Goal: Information Seeking & Learning: Learn about a topic

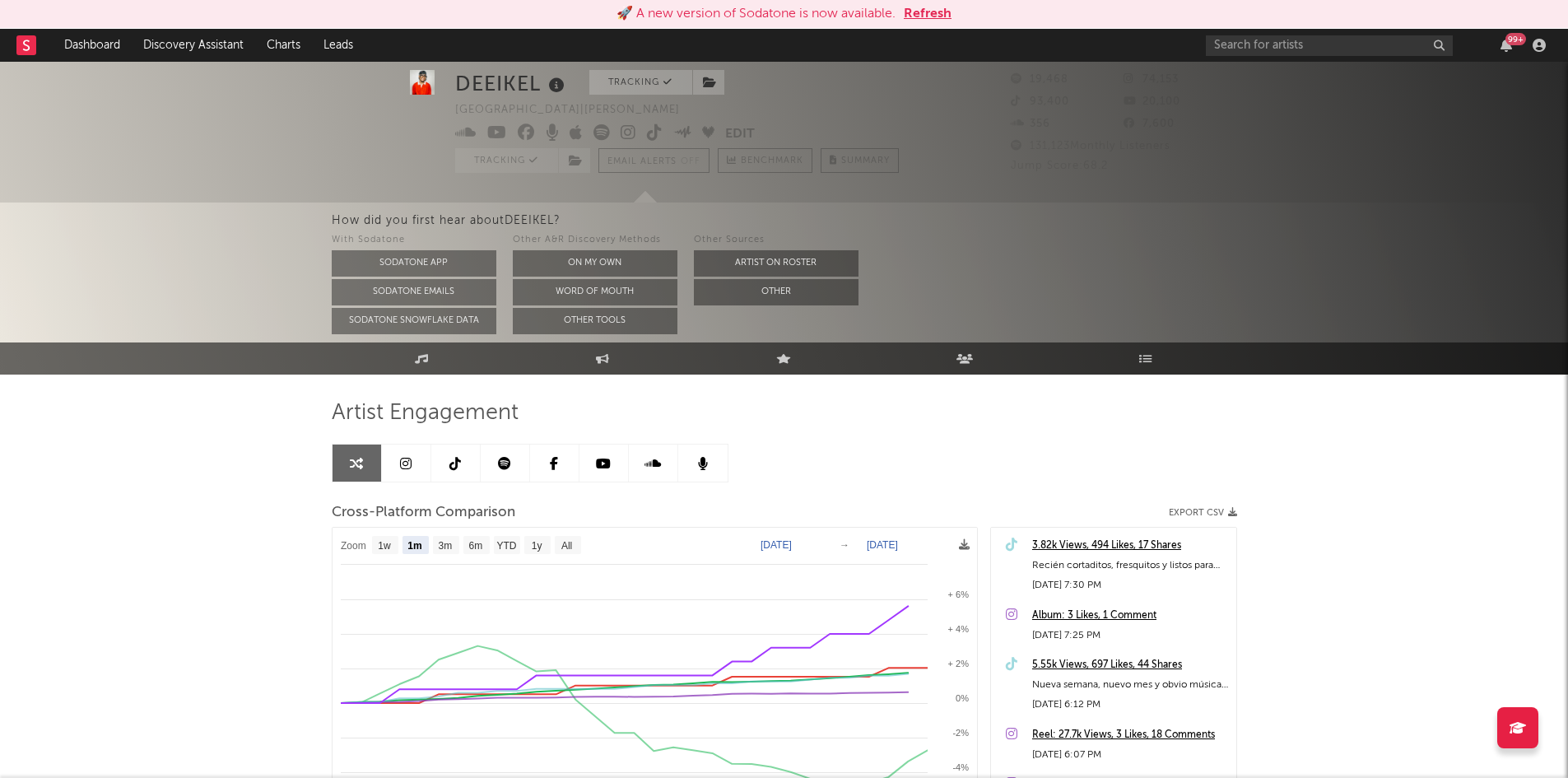
select select "1m"
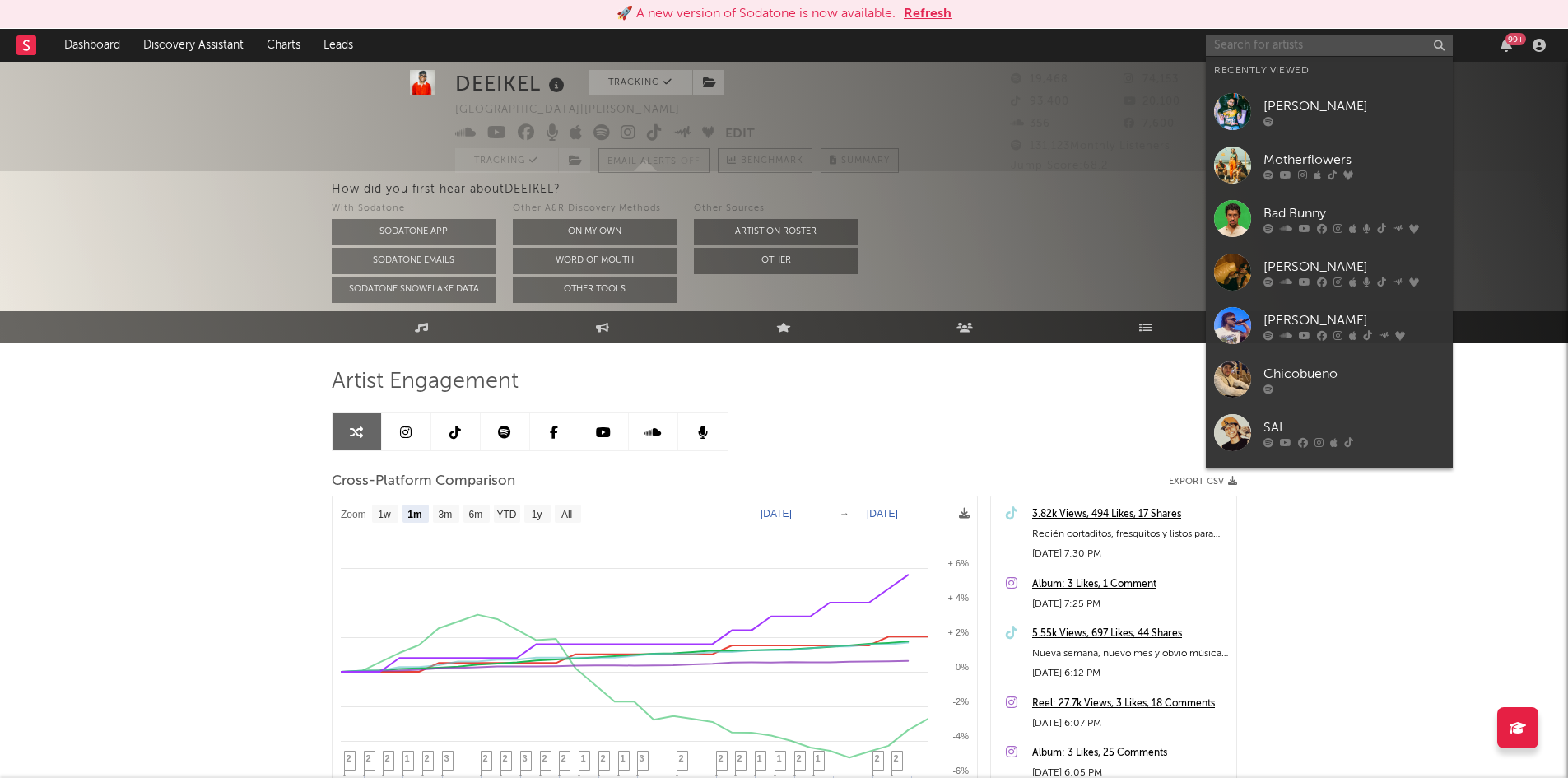
click at [1310, 37] on input "text" at bounding box center [1330, 46] width 247 height 21
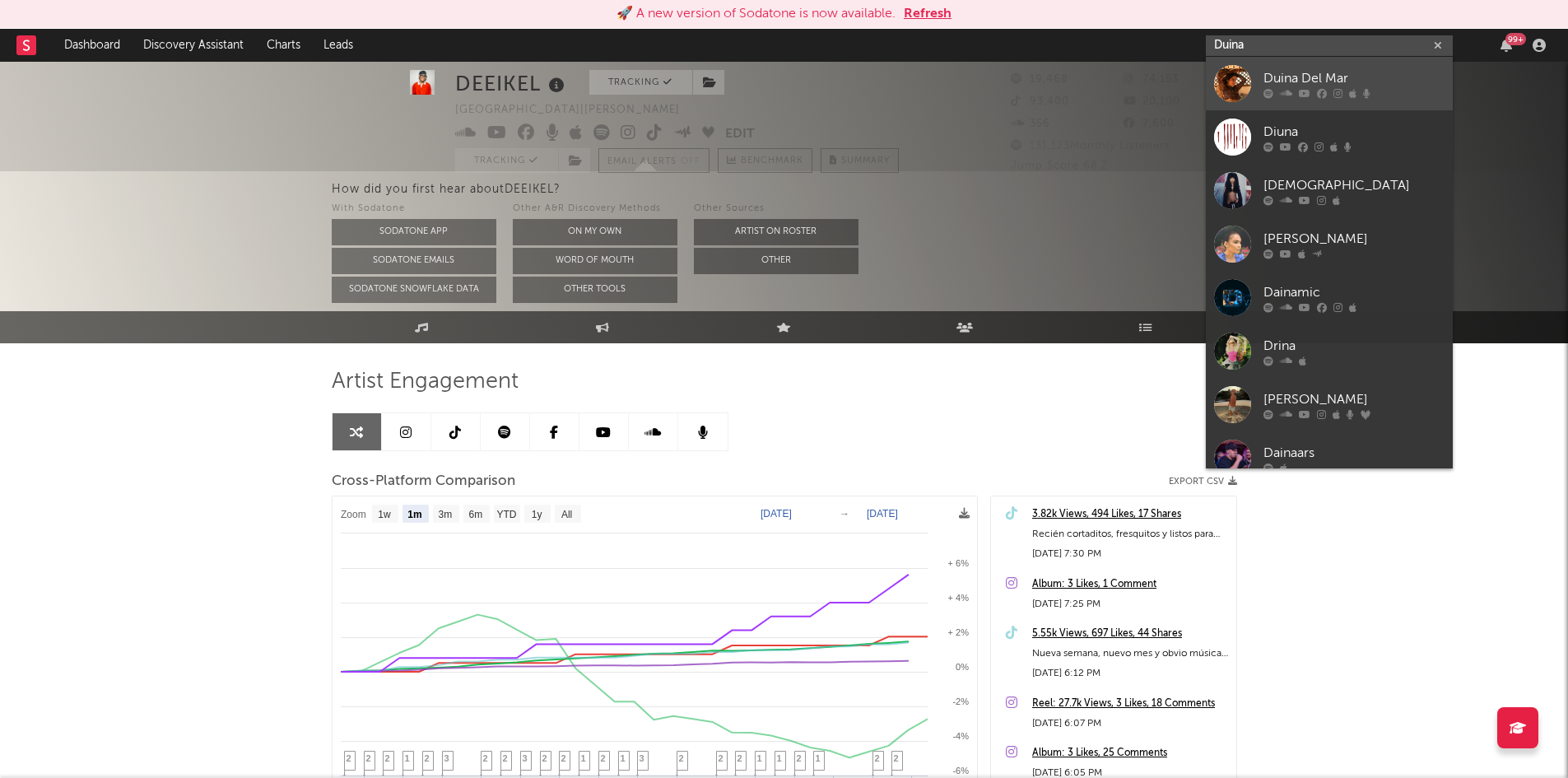
type input "Duina"
click at [1294, 75] on div "Duina Del Mar" at bounding box center [1355, 78] width 181 height 20
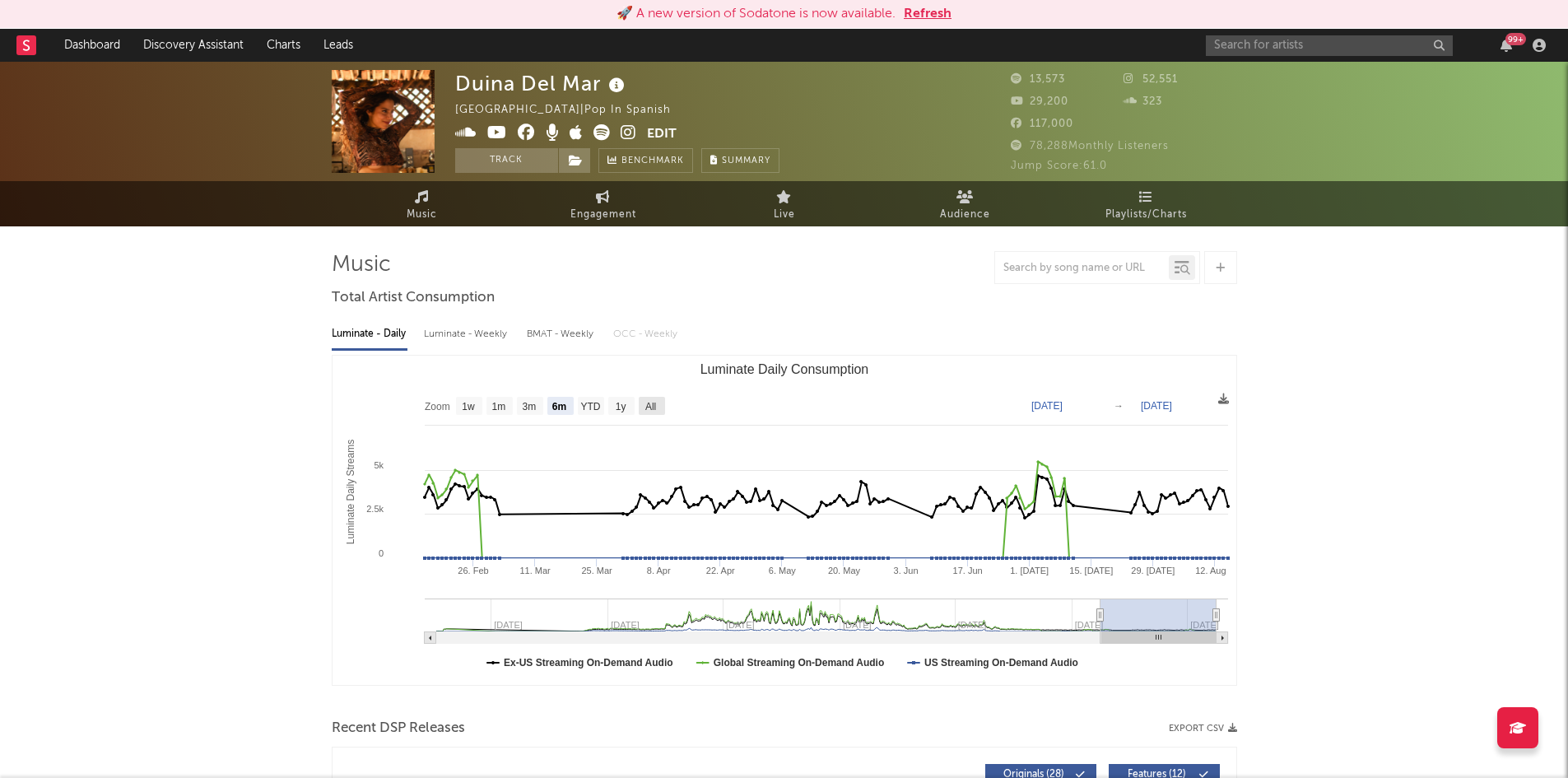
click at [646, 406] on text "All" at bounding box center [650, 406] width 10 height 11
select select "All"
type input "[DATE]"
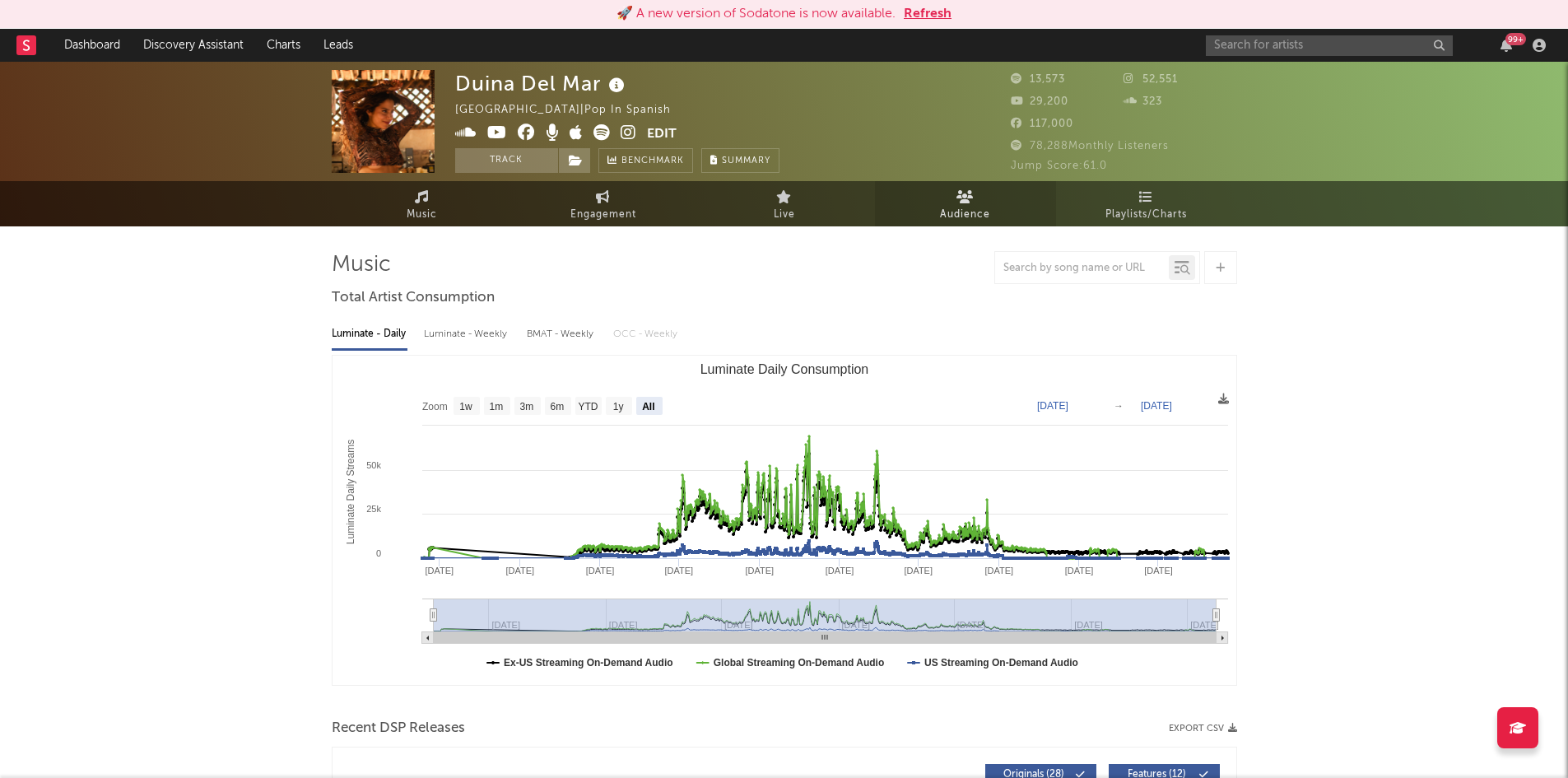
click at [981, 209] on span "Audience" at bounding box center [965, 214] width 50 height 20
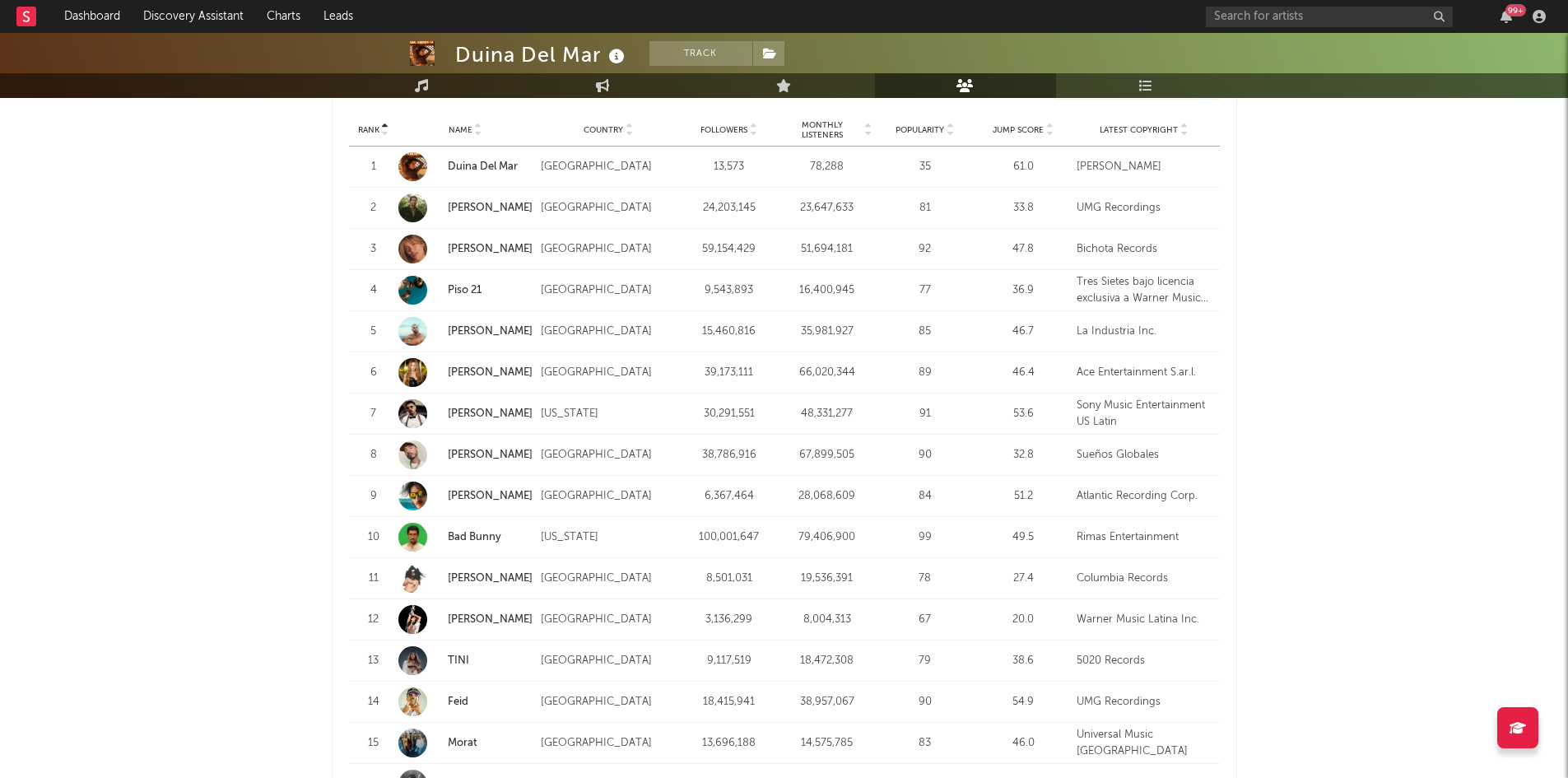
scroll to position [1622, 0]
click at [781, 87] on icon at bounding box center [784, 85] width 16 height 13
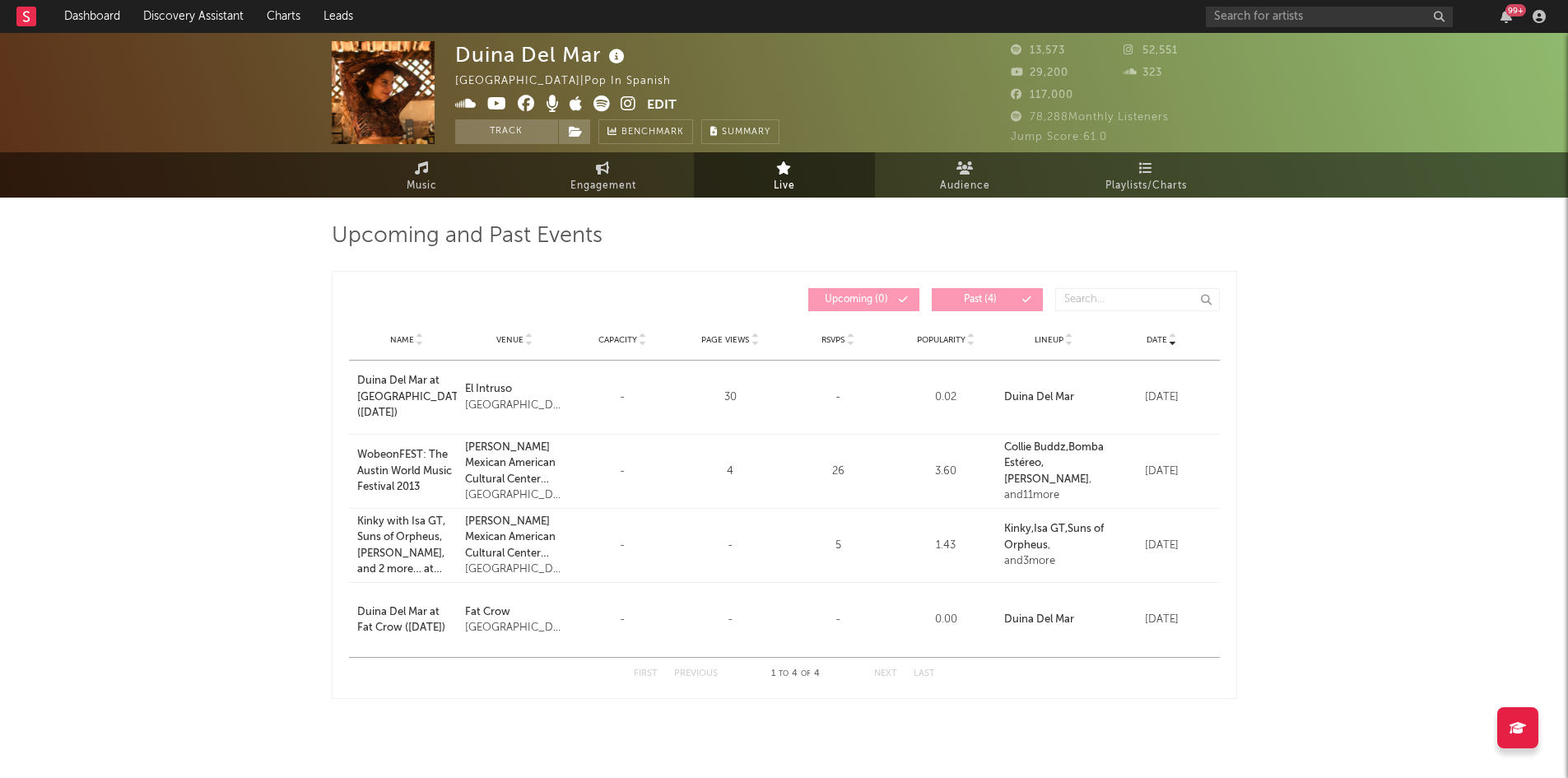
scroll to position [3, 0]
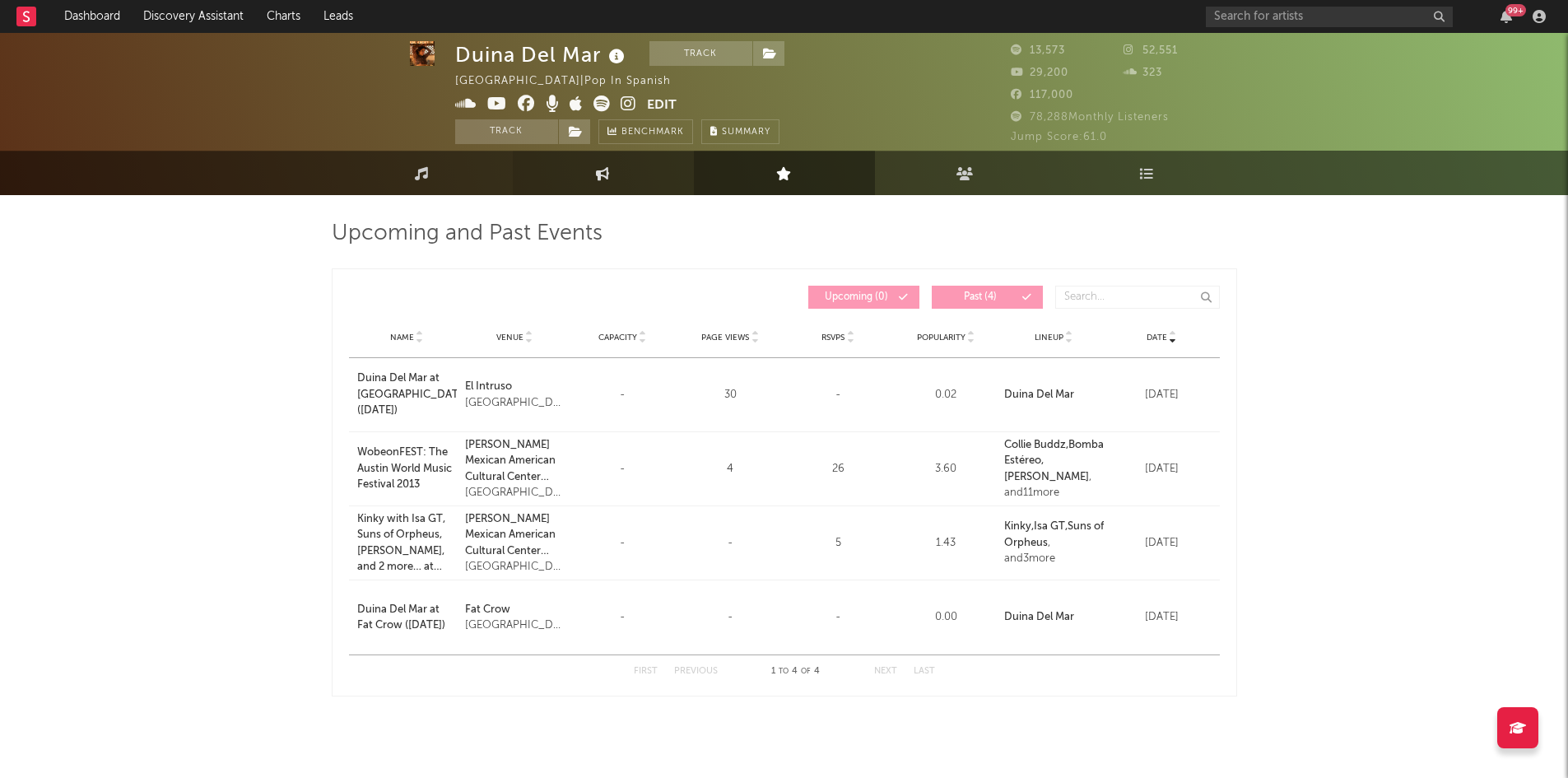
click at [583, 173] on link "Engagement" at bounding box center [604, 172] width 181 height 44
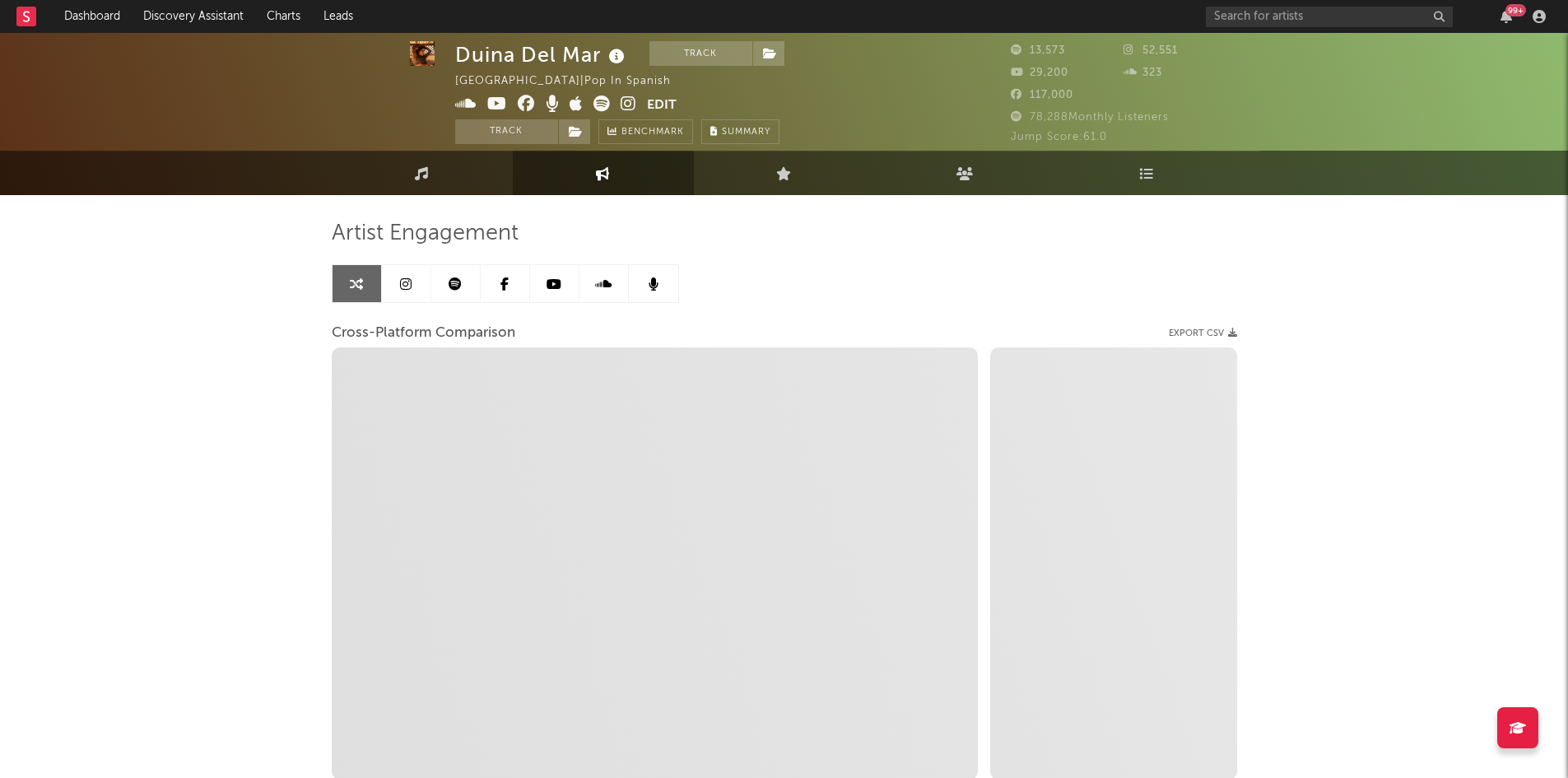
select select "1w"
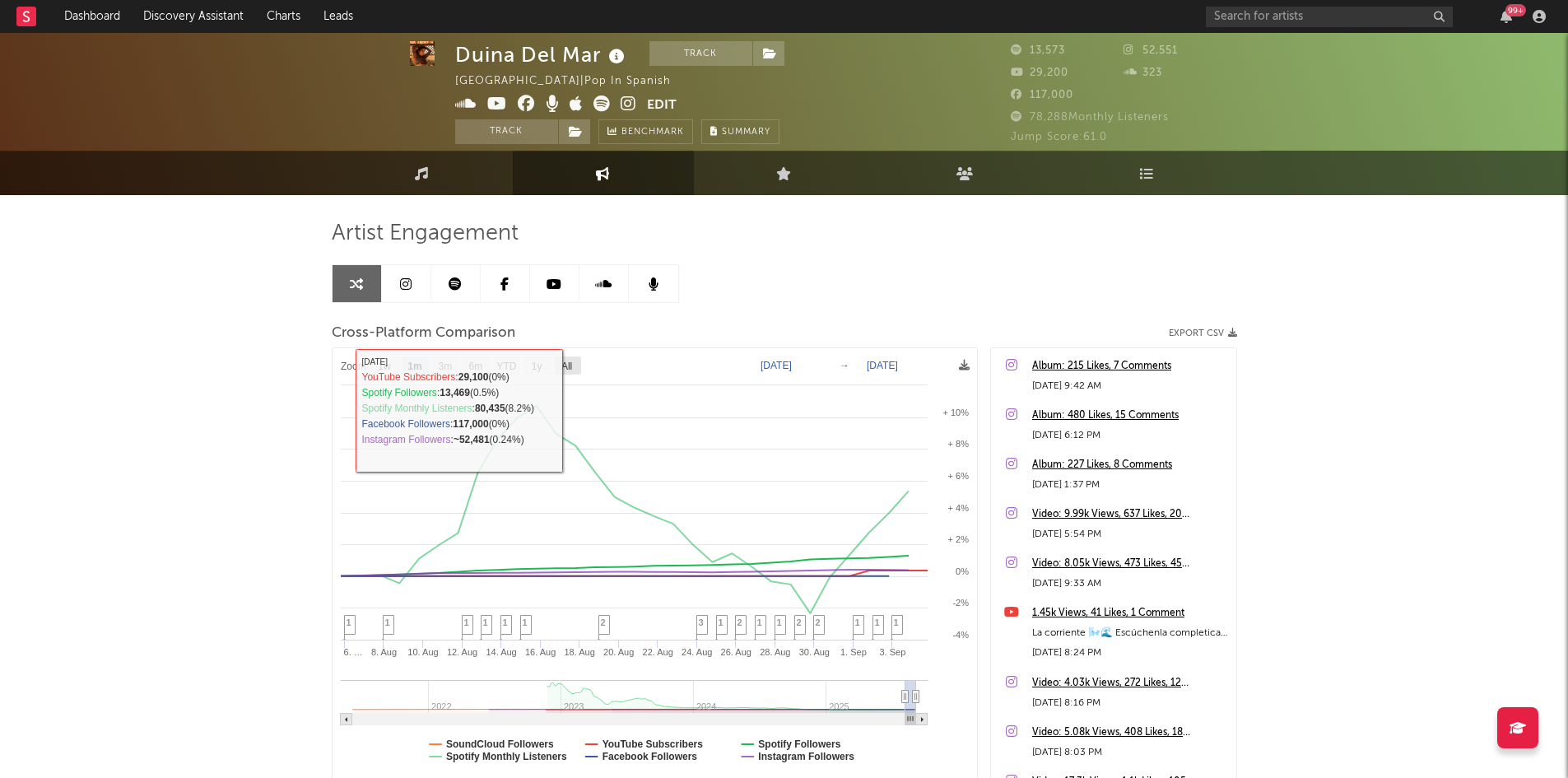
click at [575, 369] on rect at bounding box center [568, 365] width 27 height 18
select select "All"
type input "2021-05-31"
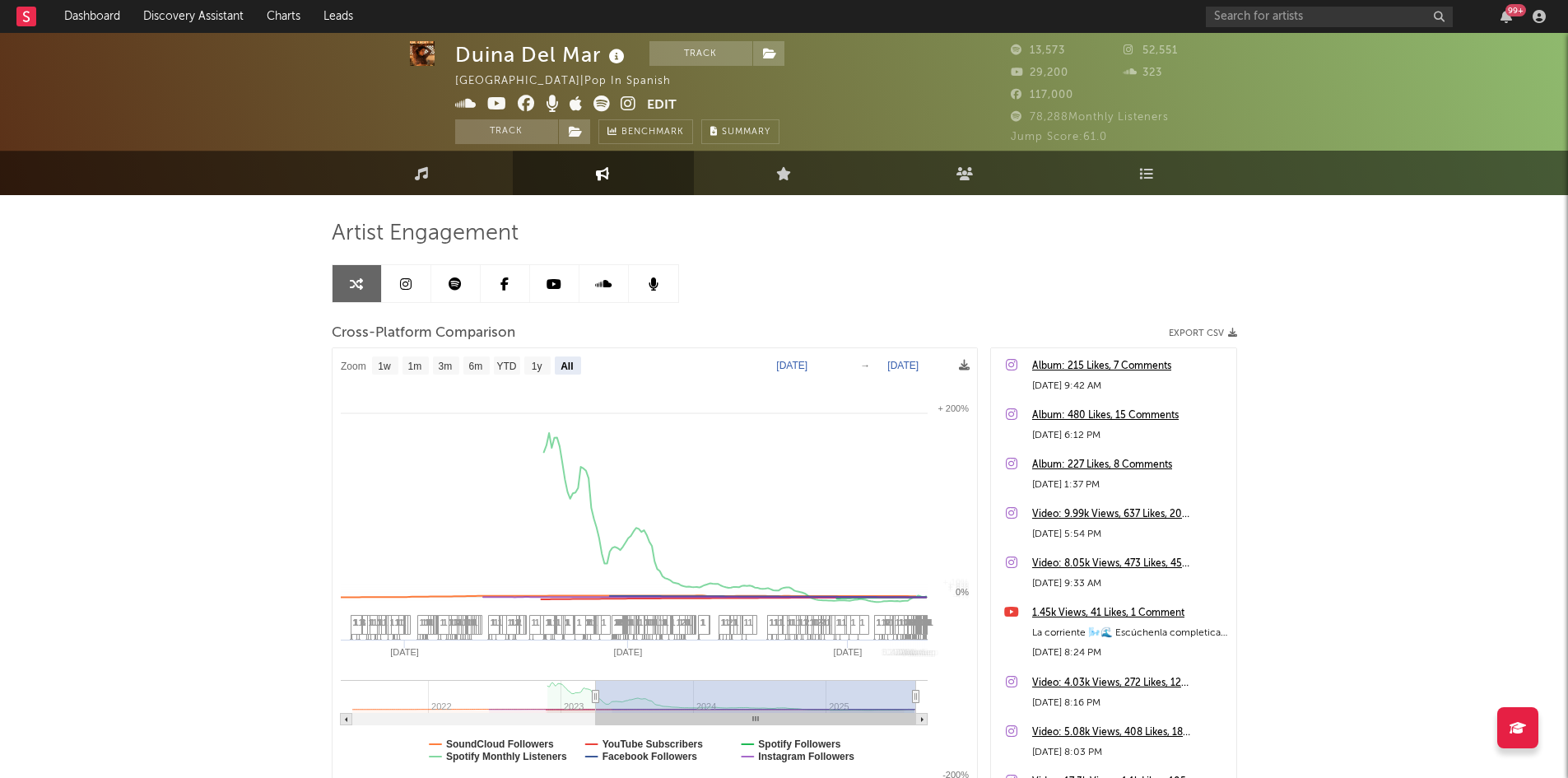
select select "All"
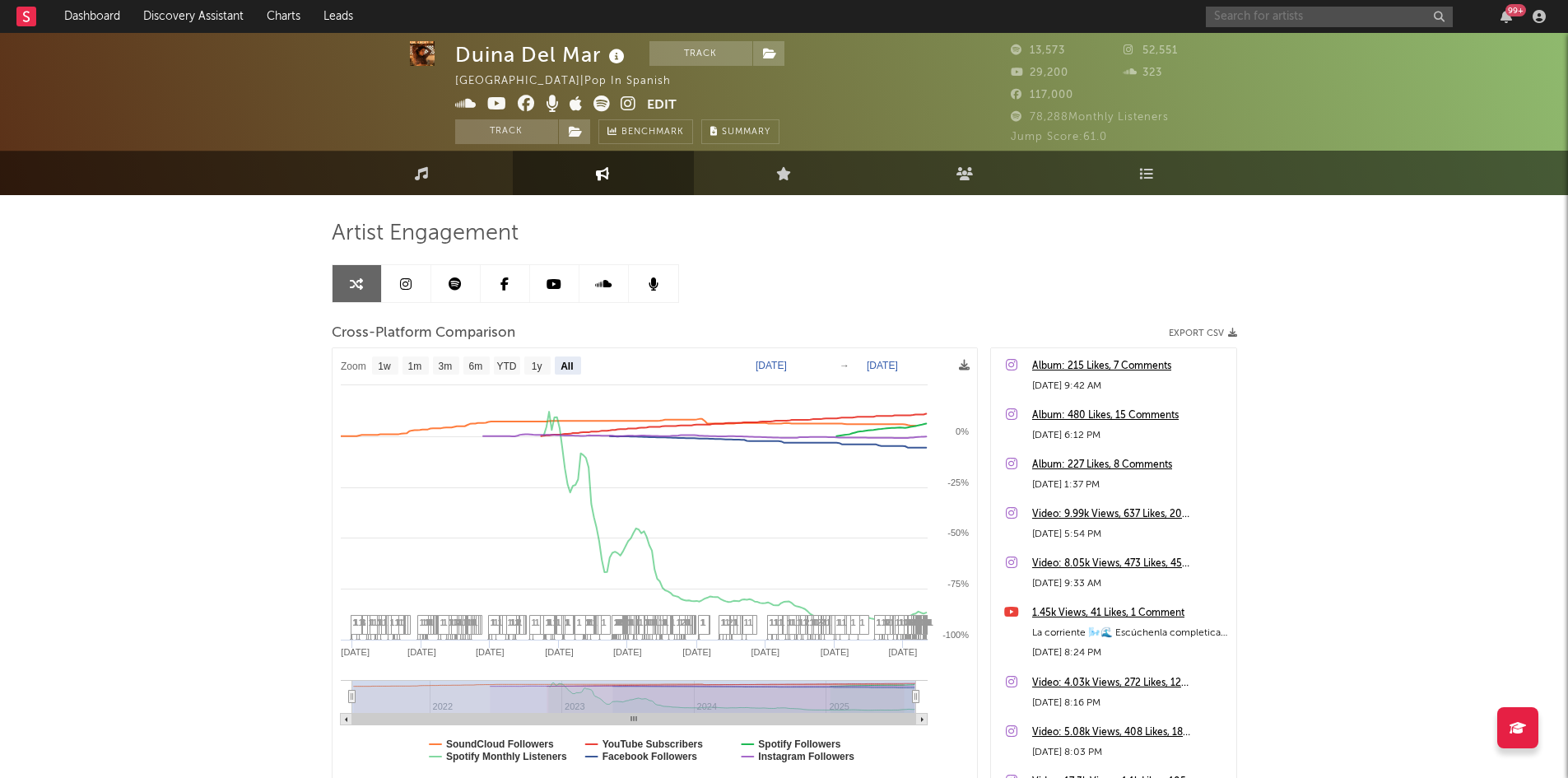
click at [1260, 10] on input "text" at bounding box center [1330, 17] width 247 height 21
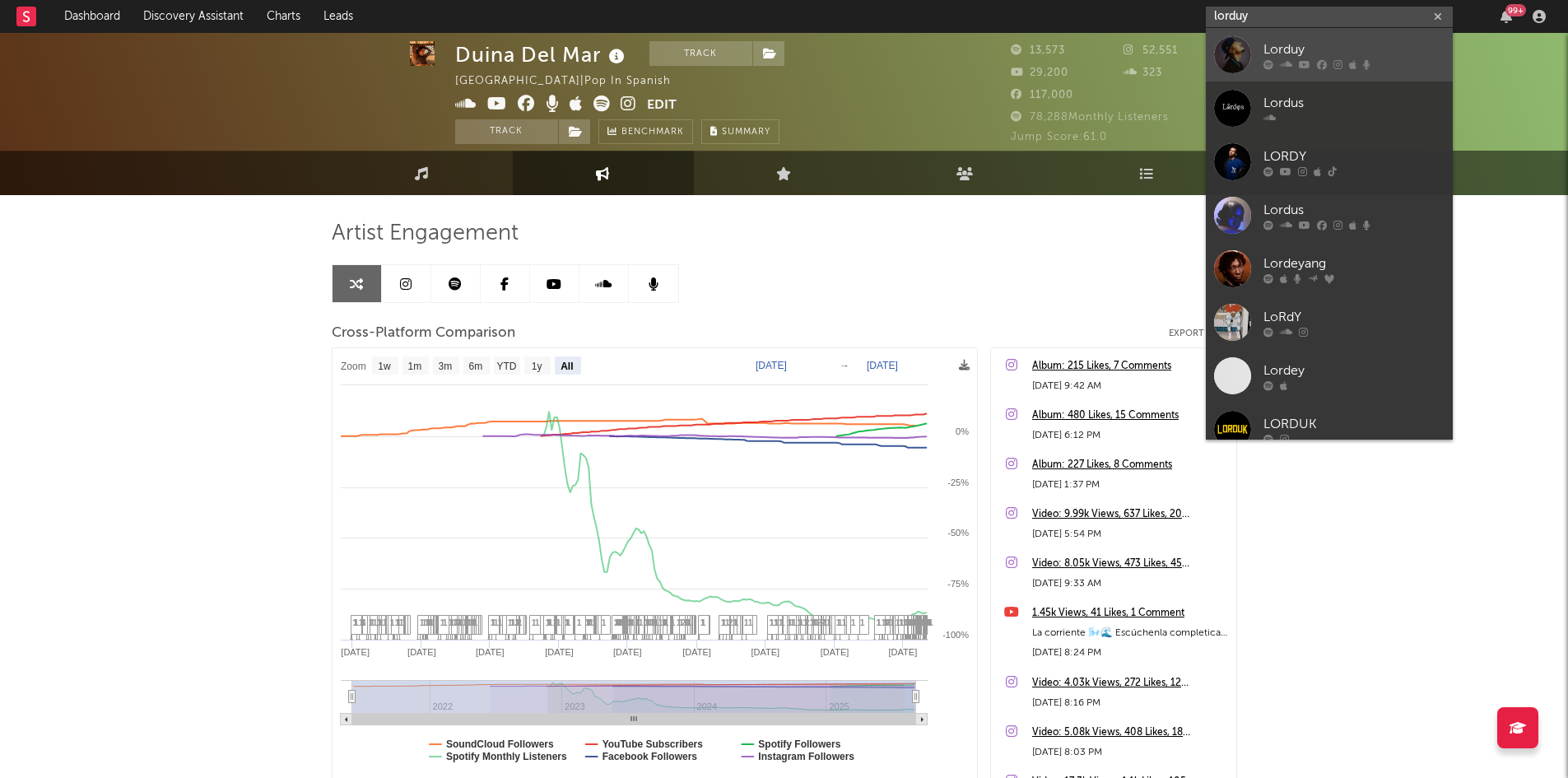
type input "lorduy"
click at [1318, 47] on div "Lorduy" at bounding box center [1355, 49] width 181 height 20
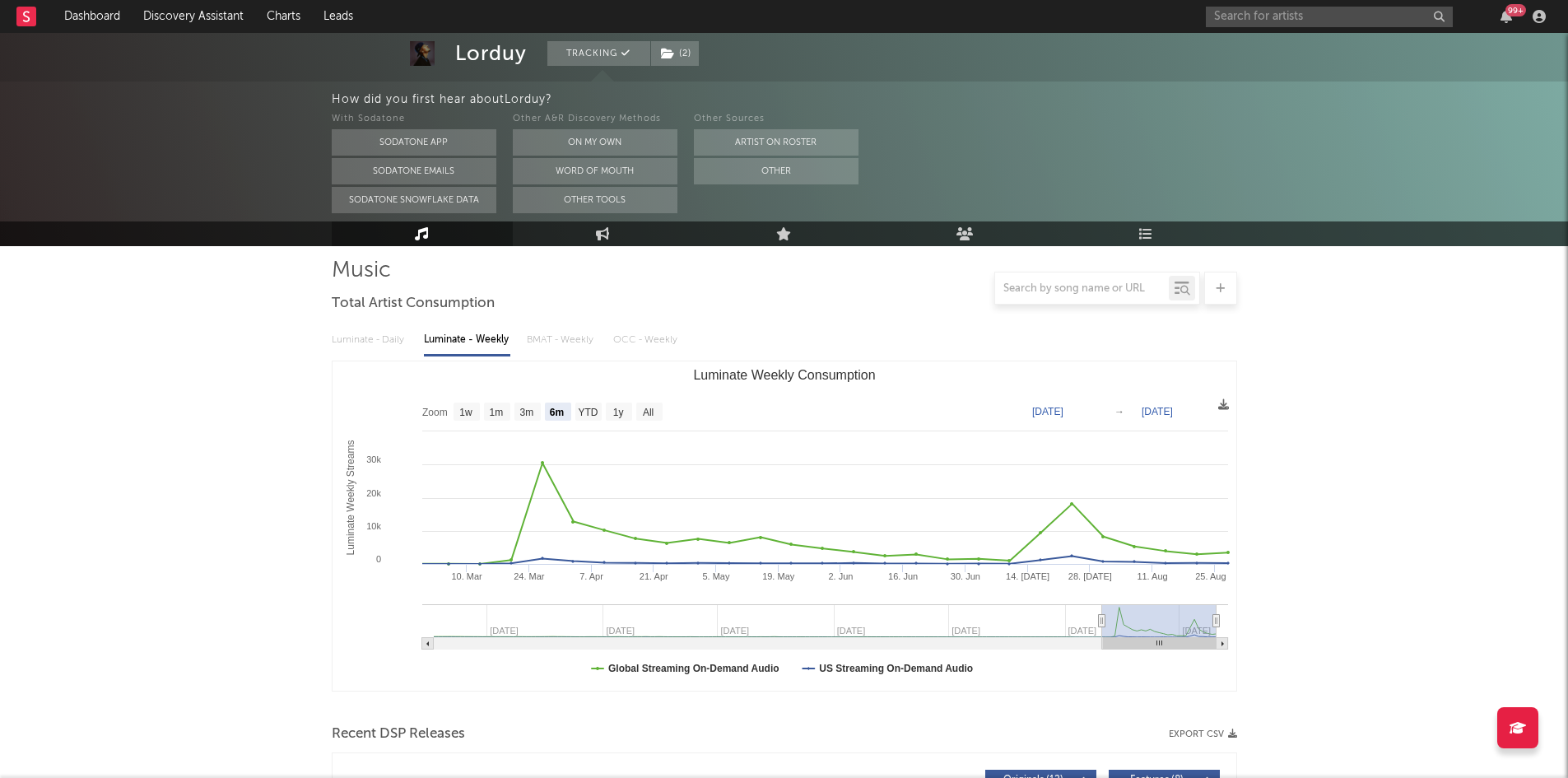
scroll to position [124, 0]
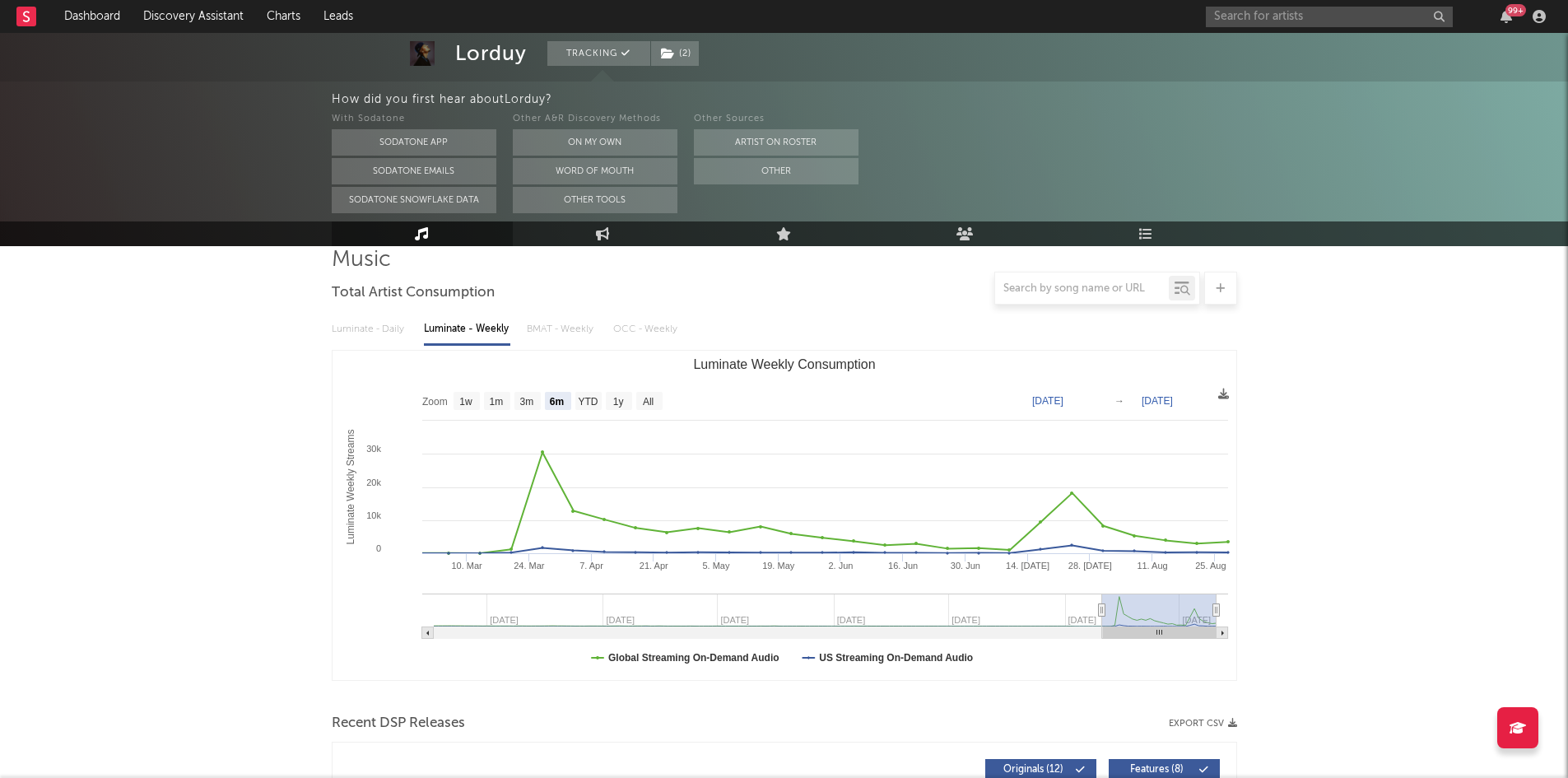
click at [663, 389] on rect "Luminate Weekly Consumption" at bounding box center [784, 515] width 904 height 329
click at [653, 398] on text "All" at bounding box center [648, 402] width 10 height 11
select select "All"
type input "2022-04-07"
